Goal: Information Seeking & Learning: Learn about a topic

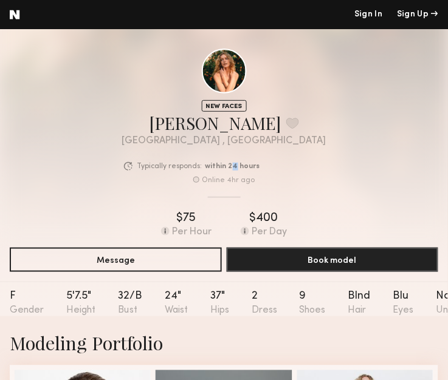
drag, startPoint x: 266, startPoint y: 167, endPoint x: 272, endPoint y: 166, distance: 6.1
click at [260, 166] on b "within 24 hours" at bounding box center [232, 167] width 55 height 8
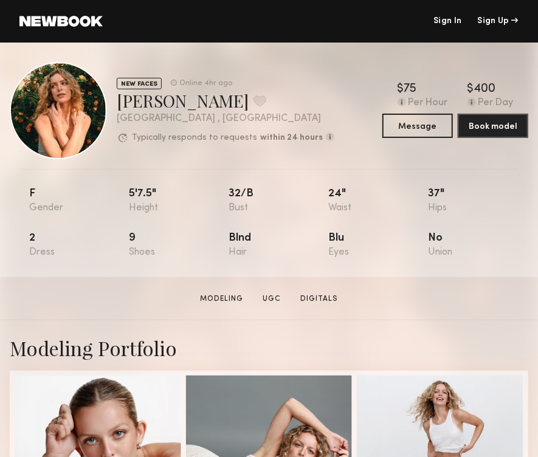
click at [55, 18] on link at bounding box center [60, 21] width 83 height 11
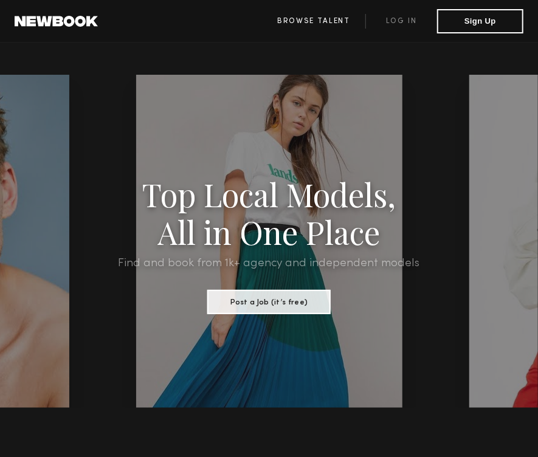
click at [309, 21] on link "Browse Talent" at bounding box center [313, 21] width 103 height 15
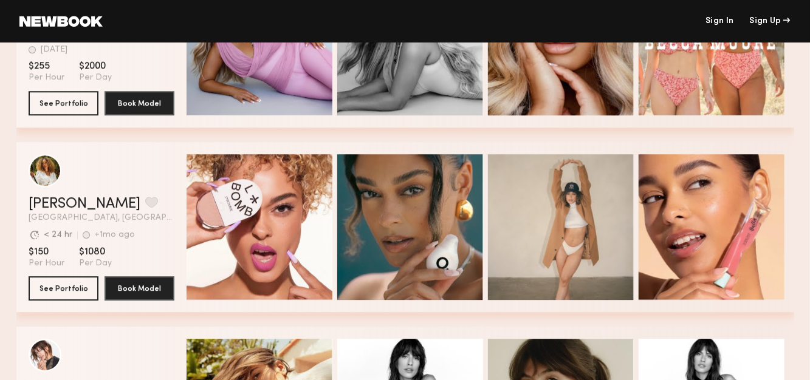
scroll to position [2051, 0]
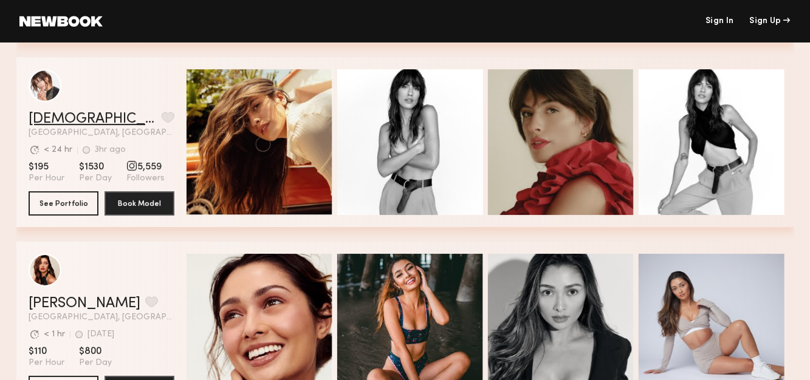
click at [57, 122] on link "Kristen J." at bounding box center [93, 119] width 128 height 15
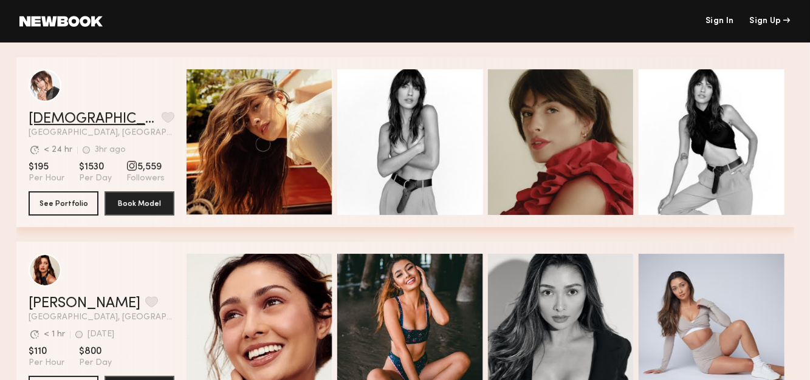
scroll to position [2321, 0]
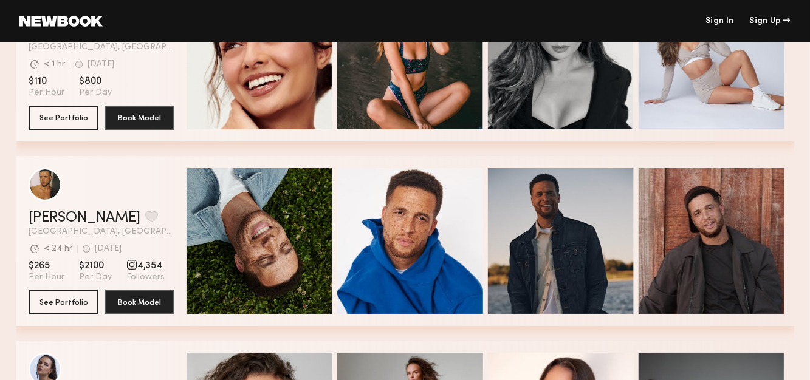
click at [129, 265] on div "grid" at bounding box center [131, 264] width 11 height 11
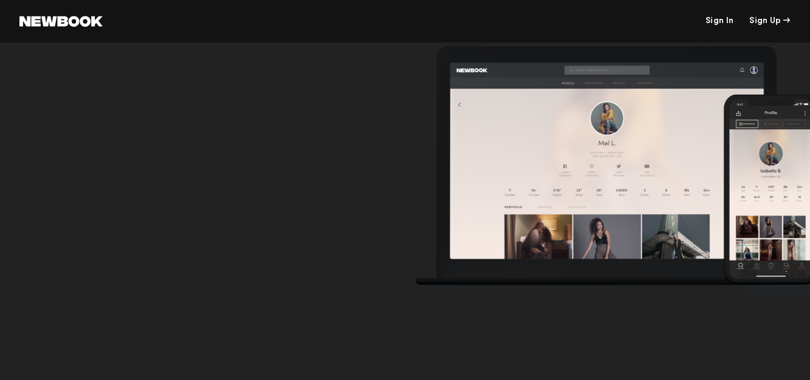
scroll to position [4077, 0]
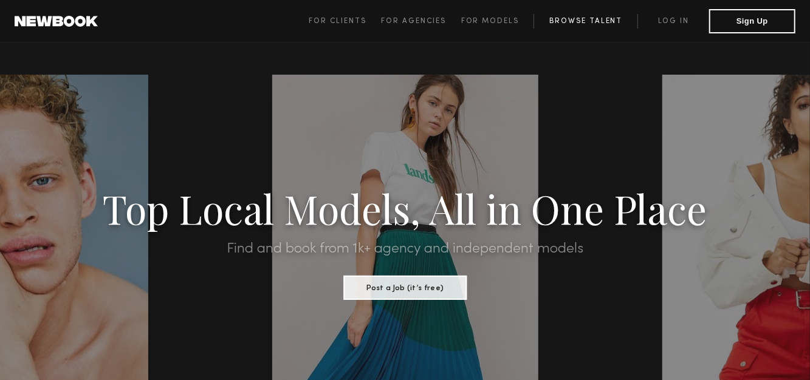
click at [403, 26] on link "Browse Talent" at bounding box center [585, 21] width 104 height 15
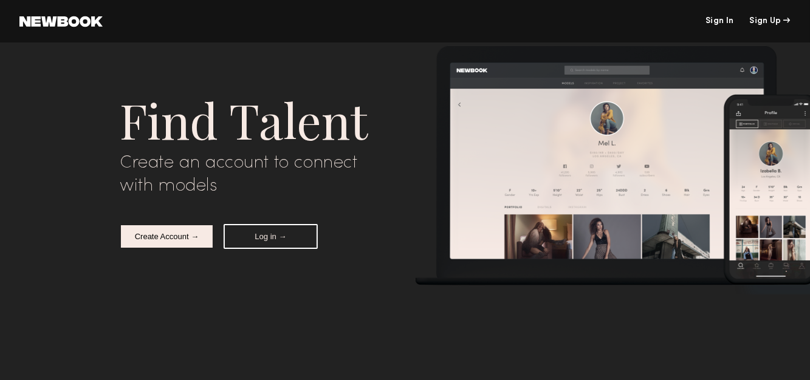
scroll to position [3661, 0]
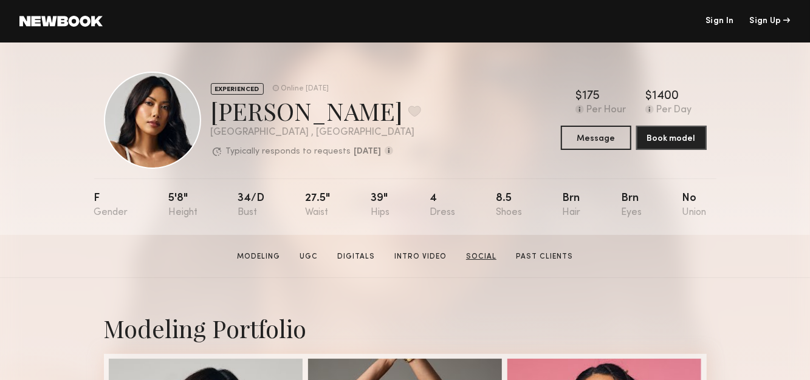
click at [494, 257] on link "Social" at bounding box center [481, 257] width 40 height 11
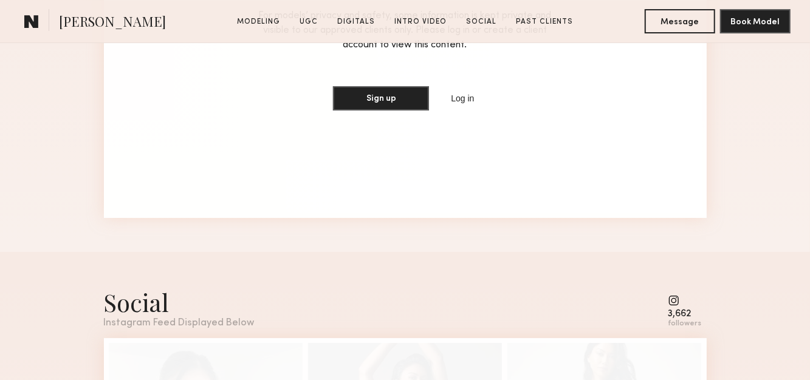
scroll to position [2473, 0]
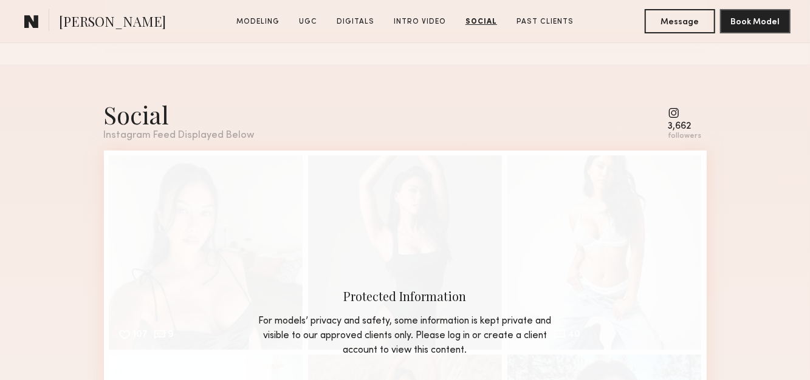
drag, startPoint x: 667, startPoint y: 116, endPoint x: 683, endPoint y: 120, distance: 16.8
click at [673, 120] on div "Social Instagram Feed Displayed Below 3,662 followers" at bounding box center [405, 119] width 603 height 43
click at [673, 118] on common-icon at bounding box center [684, 113] width 33 height 11
drag, startPoint x: 678, startPoint y: 141, endPoint x: 694, endPoint y: 137, distance: 16.4
click at [679, 141] on div "followers" at bounding box center [684, 136] width 33 height 9
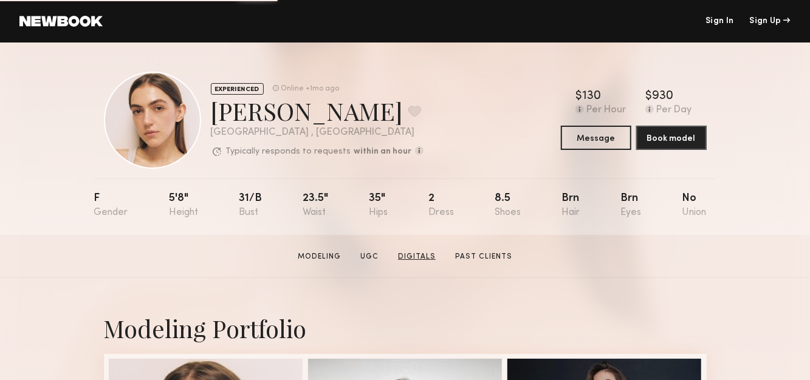
click at [428, 260] on link "Digitals" at bounding box center [416, 257] width 47 height 11
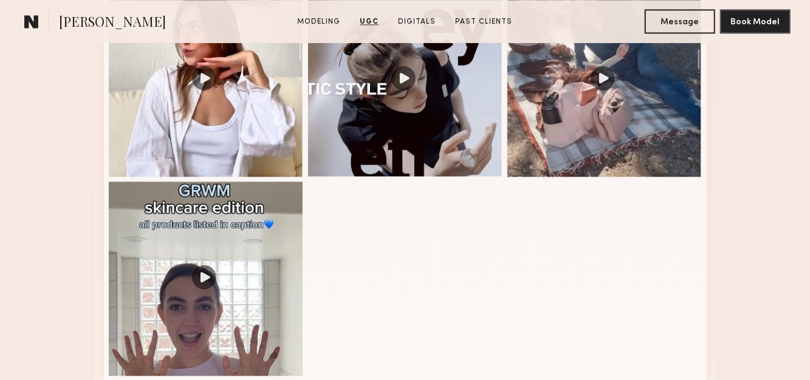
scroll to position [1165, 0]
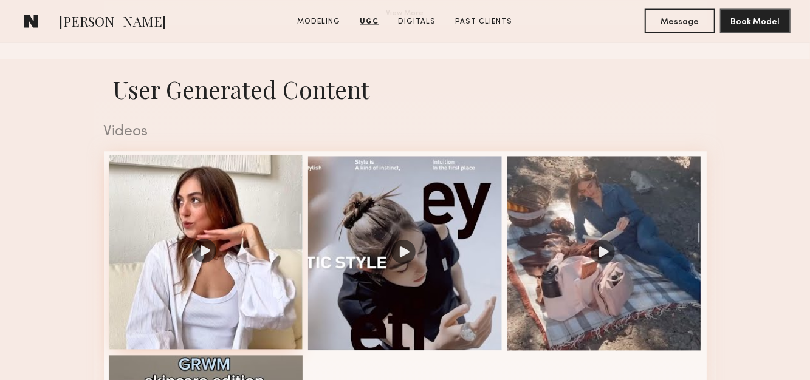
click at [203, 260] on div at bounding box center [206, 253] width 194 height 194
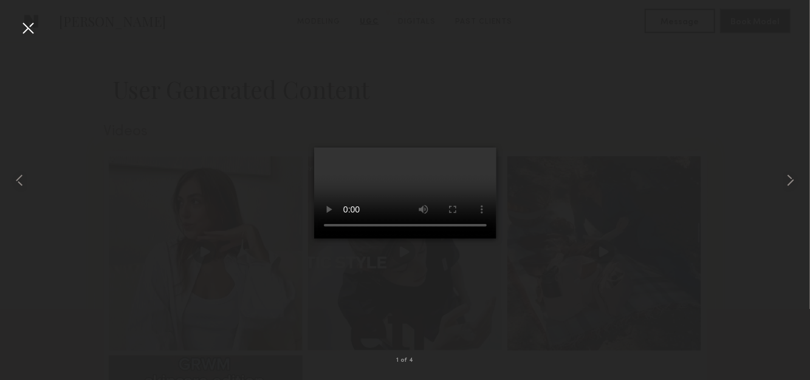
click at [32, 33] on div at bounding box center [27, 27] width 19 height 19
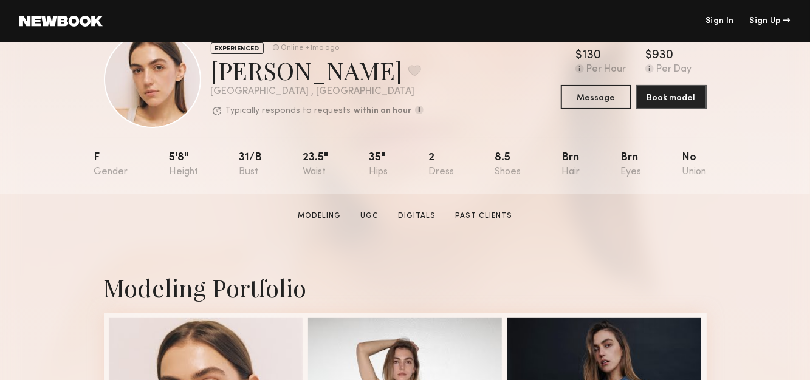
scroll to position [17, 0]
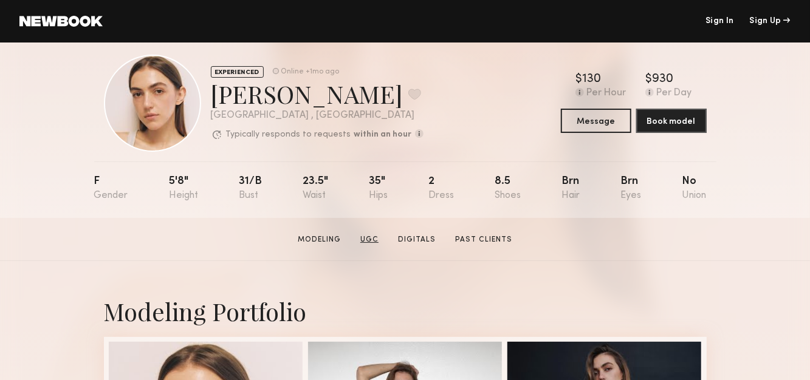
click at [359, 243] on link "UGC" at bounding box center [369, 240] width 28 height 11
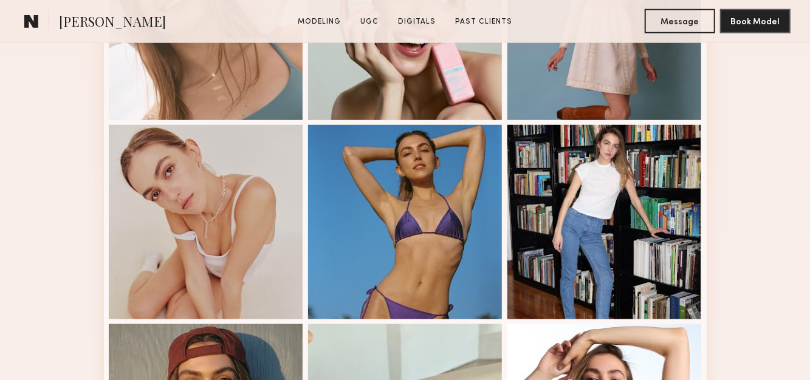
scroll to position [1156, 0]
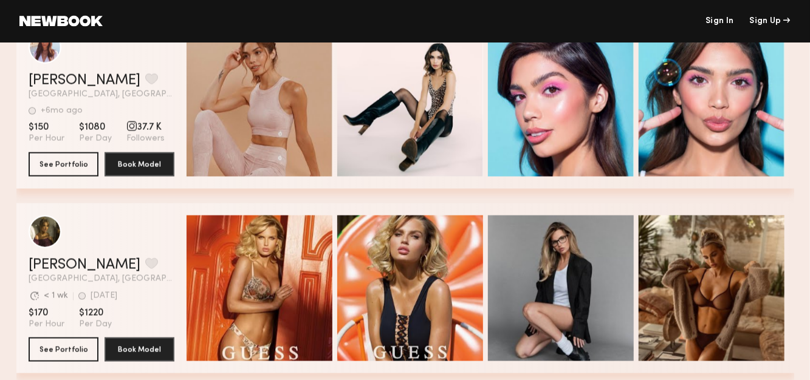
scroll to position [3346, 0]
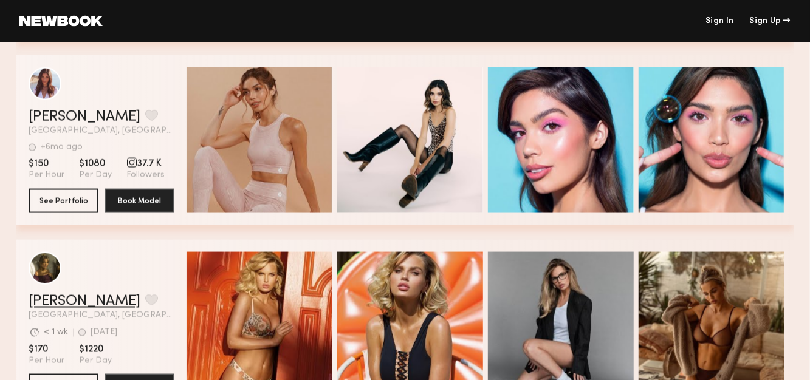
click at [74, 296] on link "[PERSON_NAME]" at bounding box center [85, 302] width 112 height 15
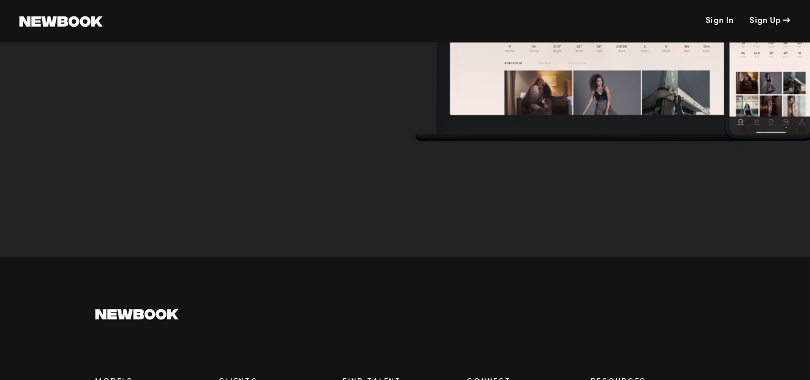
scroll to position [337, 0]
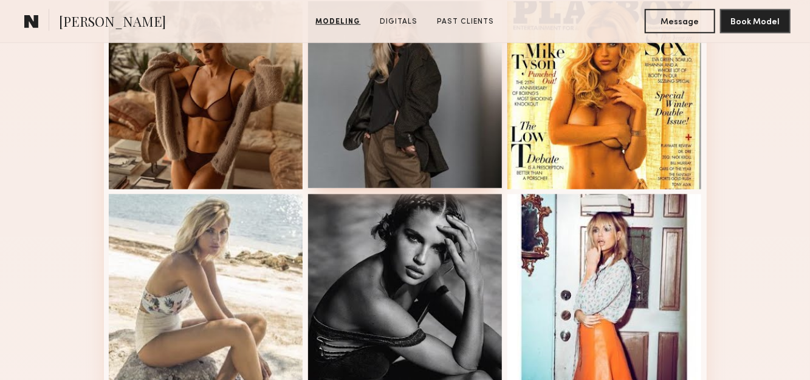
scroll to position [539, 0]
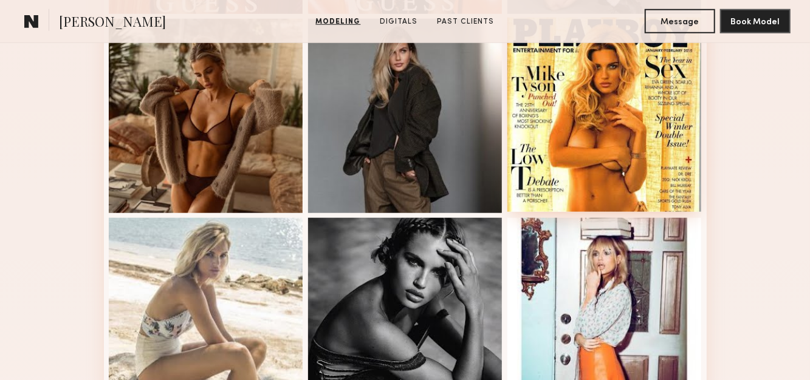
click at [557, 150] on div at bounding box center [604, 115] width 194 height 194
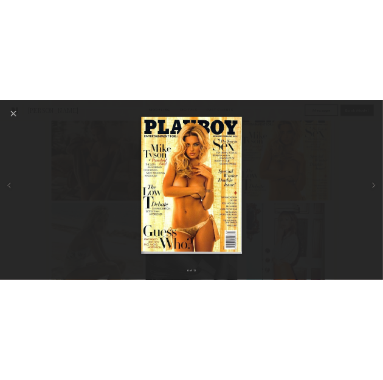
scroll to position [472, 0]
